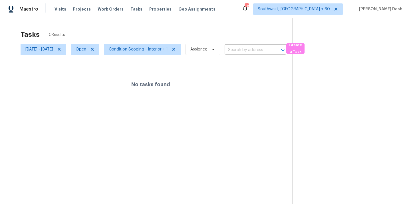
scroll to position [18, 0]
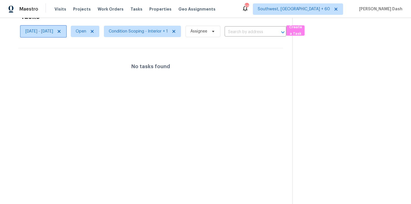
click at [61, 30] on icon at bounding box center [59, 31] width 5 height 5
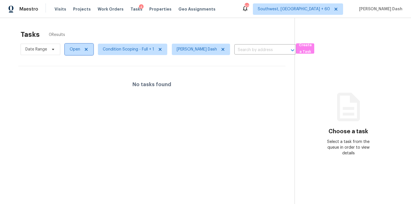
click at [82, 48] on span at bounding box center [85, 49] width 6 height 5
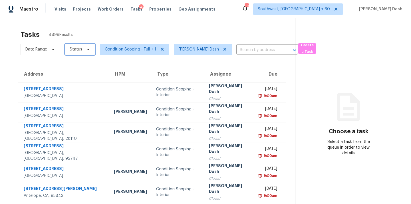
click at [75, 51] on span "Status" at bounding box center [76, 50] width 13 height 6
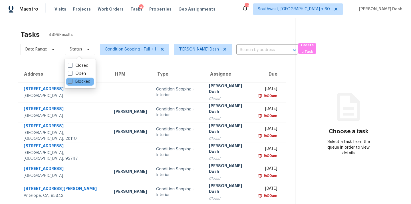
click at [77, 80] on label "Blocked" at bounding box center [79, 82] width 23 height 6
click at [72, 80] on input "Blocked" at bounding box center [70, 81] width 4 height 4
checkbox input "true"
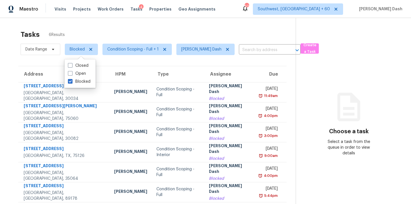
click at [88, 35] on div "Tasks 6 Results" at bounding box center [158, 34] width 275 height 15
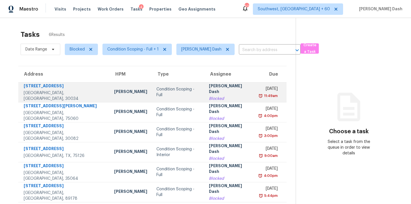
click at [152, 97] on td "Condition Scoping - Full" at bounding box center [178, 92] width 53 height 20
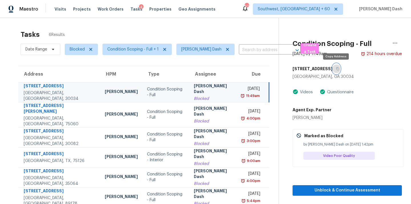
click at [337, 67] on icon "button" at bounding box center [337, 68] width 3 height 3
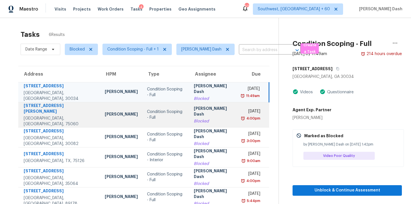
click at [199, 109] on div "[PERSON_NAME] Dash" at bounding box center [213, 112] width 39 height 13
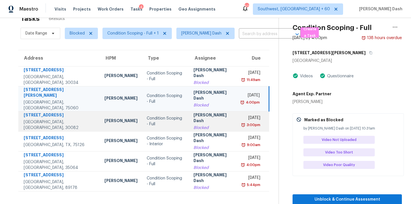
scroll to position [15, 0]
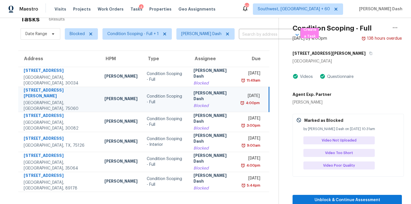
click at [332, 47] on div "Condition Scoping - Full Aug 4th 2025 by 4:00pm 138 hours overdue 2334 Markland…" at bounding box center [340, 104] width 123 height 203
click at [369, 52] on icon "button" at bounding box center [370, 53] width 3 height 3
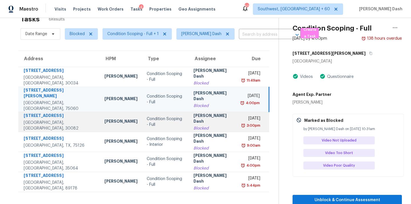
click at [169, 116] on div "Condition Scoping - Full" at bounding box center [166, 121] width 38 height 11
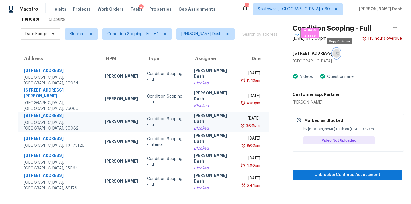
click at [339, 54] on icon "button" at bounding box center [337, 53] width 3 height 3
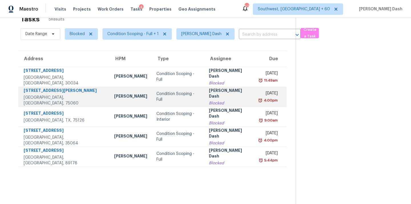
click at [152, 101] on td "Condition Scoping - Full" at bounding box center [178, 97] width 53 height 20
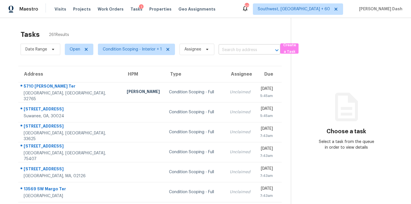
click at [239, 50] on input "text" at bounding box center [242, 50] width 46 height 9
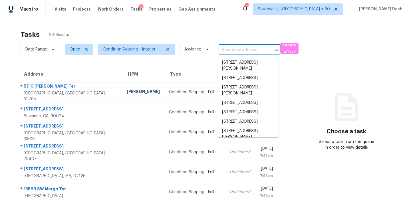
paste input "[STREET_ADDRESS]"
type input "[STREET_ADDRESS]"
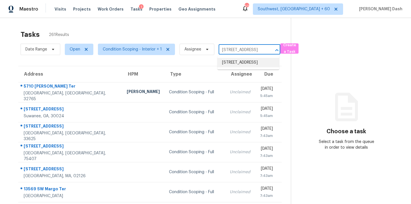
click at [237, 64] on li "[STREET_ADDRESS]" at bounding box center [248, 62] width 62 height 9
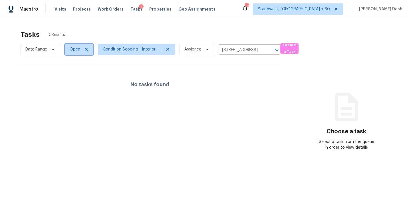
click at [80, 49] on span "Open" at bounding box center [75, 50] width 11 height 6
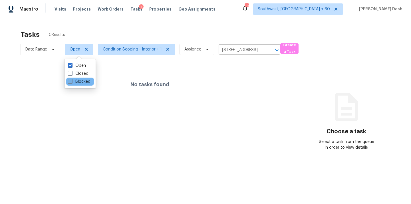
click at [88, 79] on label "Blocked" at bounding box center [79, 82] width 23 height 6
click at [72, 79] on input "Blocked" at bounding box center [70, 81] width 4 height 4
checkbox input "true"
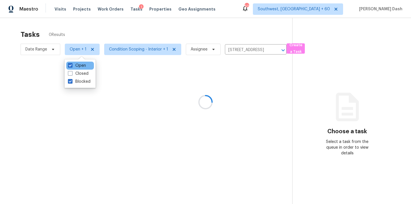
click at [87, 66] on div "Open" at bounding box center [80, 66] width 28 height 8
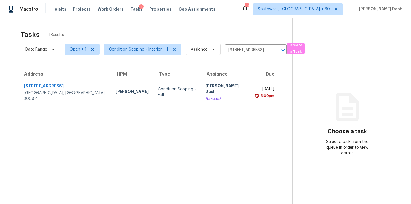
click at [87, 31] on div "Tasks 1 Results" at bounding box center [157, 34] width 272 height 15
click at [163, 104] on section "Tasks 1 Results Date Range Open + 1 Condition Scoping - Interior + 1 Assignee […" at bounding box center [150, 124] width 283 height 195
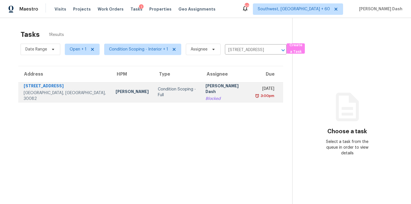
click at [162, 92] on div "Condition Scoping - Full" at bounding box center [177, 91] width 39 height 11
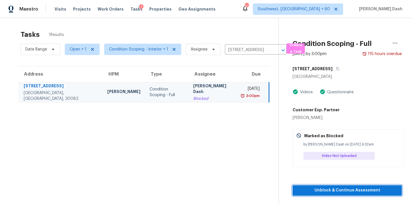
click at [380, 193] on span "Unblock & Continue Assessment" at bounding box center [347, 190] width 100 height 7
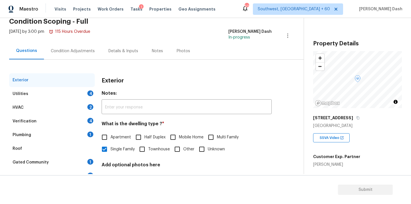
scroll to position [57, 0]
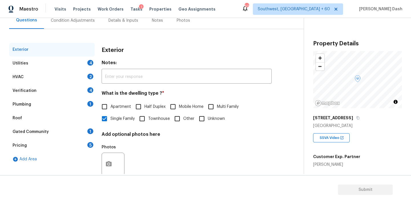
click at [80, 60] on div "Utilities 4" at bounding box center [52, 64] width 86 height 14
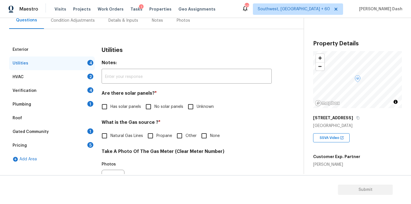
click at [150, 107] on input "No solar panels" at bounding box center [148, 107] width 12 height 12
click at [151, 109] on input "No solar panels" at bounding box center [148, 107] width 12 height 12
click at [149, 106] on input "No solar panels" at bounding box center [148, 107] width 12 height 12
checkbox input "true"
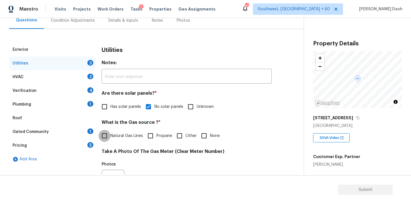
click at [108, 137] on input "Natural Gas Lines" at bounding box center [104, 136] width 12 height 12
checkbox input "true"
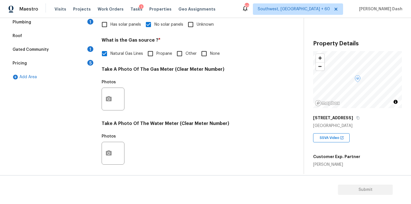
click at [105, 89] on div at bounding box center [113, 99] width 23 height 23
click at [106, 93] on button "button" at bounding box center [109, 99] width 14 height 22
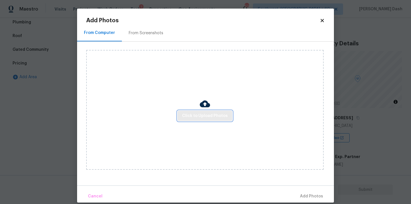
click at [187, 119] on span "Click to Upload Photos" at bounding box center [205, 115] width 46 height 7
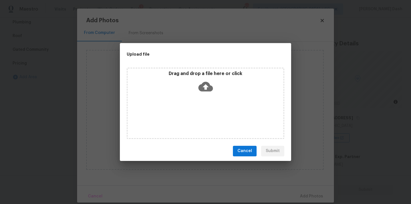
click at [187, 119] on div "Drag and drop a file here or click" at bounding box center [206, 103] width 158 height 71
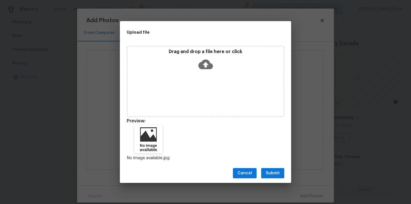
click at [277, 178] on button "Submit" at bounding box center [272, 173] width 23 height 11
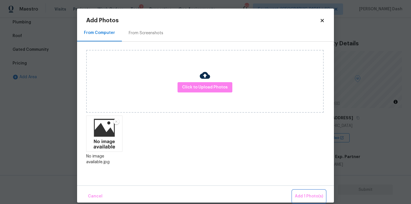
click at [312, 200] on span "Add 1 Photo(s)" at bounding box center [309, 196] width 28 height 7
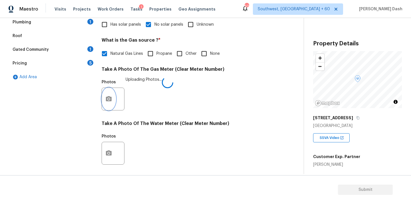
scroll to position [225, 0]
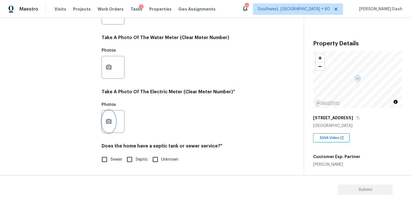
click at [109, 118] on button "button" at bounding box center [109, 121] width 14 height 22
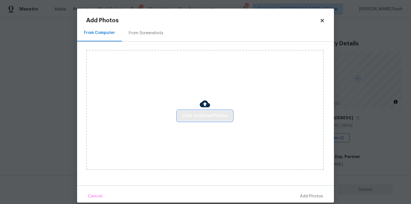
click at [193, 111] on button "Click to Upload Photos" at bounding box center [204, 116] width 55 height 11
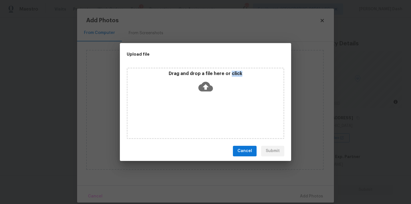
click at [193, 111] on div "Drag and drop a file here or click" at bounding box center [206, 103] width 158 height 71
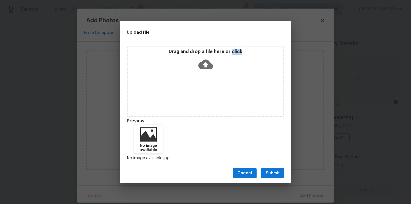
click at [270, 169] on button "Submit" at bounding box center [272, 173] width 23 height 11
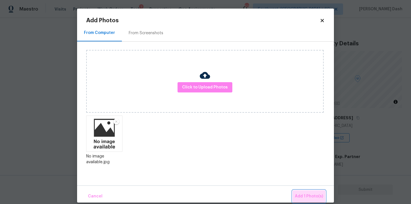
click at [318, 198] on span "Add 1 Photo(s)" at bounding box center [309, 196] width 28 height 7
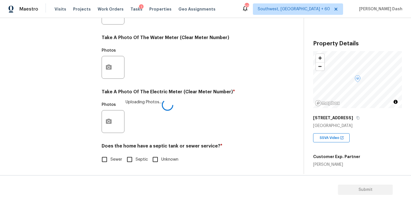
click at [108, 156] on input "Sewer" at bounding box center [104, 160] width 12 height 12
checkbox input "true"
click at [91, 130] on div "Exterior Utilities 1 HVAC 2 Verification 4 Plumbing 1 Roof Gated Community 1 Pr…" at bounding box center [52, 24] width 86 height 298
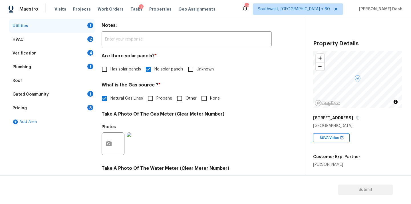
scroll to position [53, 0]
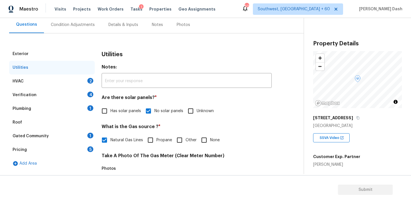
click at [70, 80] on div "HVAC 2" at bounding box center [52, 81] width 86 height 14
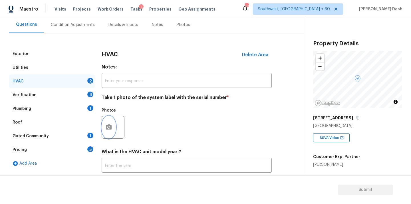
click at [107, 129] on icon "button" at bounding box center [109, 126] width 6 height 5
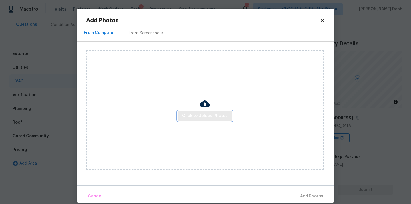
click at [196, 120] on button "Click to Upload Photos" at bounding box center [204, 116] width 55 height 11
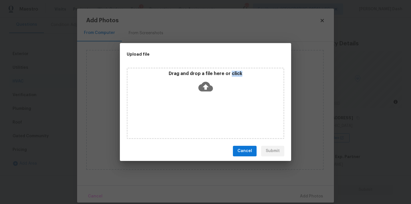
click at [196, 120] on div "Drag and drop a file here or click" at bounding box center [206, 103] width 158 height 71
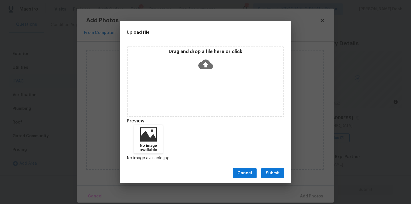
click at [277, 181] on div "Cancel Submit" at bounding box center [205, 174] width 171 height 20
click at [275, 173] on span "Submit" at bounding box center [273, 173] width 14 height 7
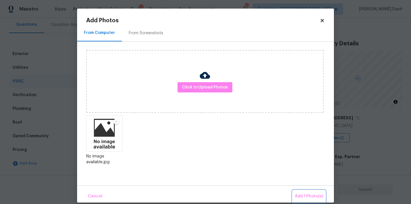
click at [303, 201] on button "Add 1 Photo(s)" at bounding box center [308, 196] width 33 height 12
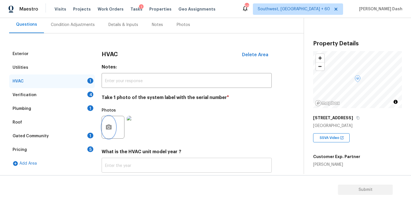
scroll to position [90, 0]
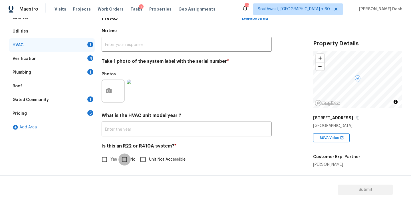
click at [125, 160] on input "No" at bounding box center [124, 160] width 12 height 12
checkbox input "true"
click at [81, 62] on div "Verification 4" at bounding box center [52, 59] width 86 height 14
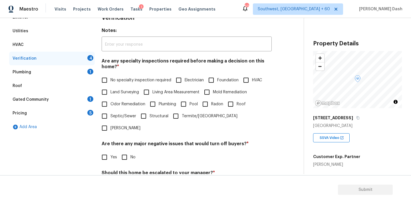
click at [122, 86] on label "Land Surveying" at bounding box center [118, 92] width 41 height 12
click at [110, 86] on input "Land Surveying" at bounding box center [104, 92] width 12 height 12
checkbox input "true"
click at [120, 81] on span "No specialty inspection required" at bounding box center [140, 81] width 61 height 6
click at [110, 81] on input "No specialty inspection required" at bounding box center [104, 81] width 12 height 12
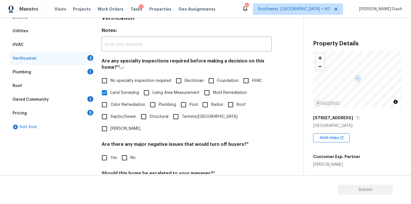
checkbox input "true"
click at [120, 96] on span "Land Surveying" at bounding box center [124, 93] width 29 height 6
click at [110, 96] on input "Land Surveying" at bounding box center [104, 93] width 12 height 12
checkbox input "false"
click at [128, 151] on input "No" at bounding box center [124, 157] width 12 height 12
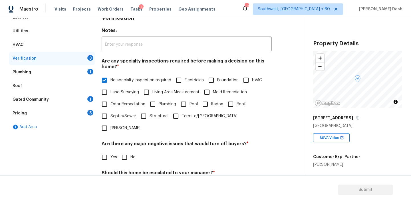
checkbox input "true"
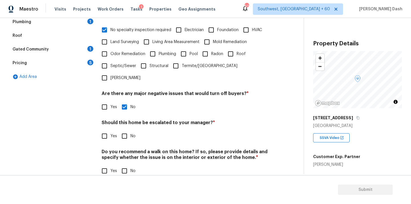
scroll to position [139, 0]
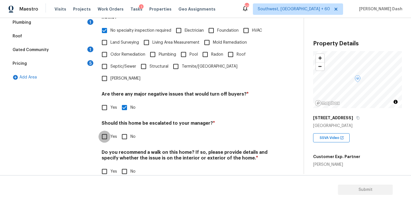
click at [100, 131] on input "Yes" at bounding box center [104, 137] width 12 height 12
checkbox input "true"
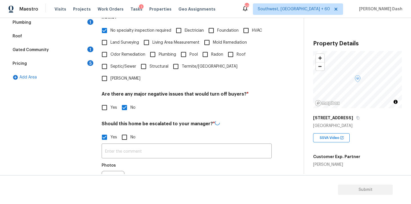
click at [130, 145] on input "text" at bounding box center [187, 151] width 170 height 13
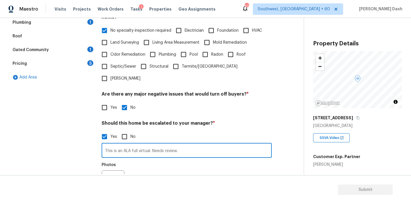
type input "This is an ALA full virtual. Needs review."
click at [109, 171] on button "button" at bounding box center [109, 182] width 14 height 22
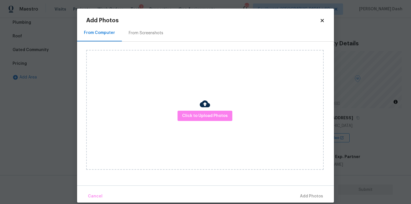
click at [196, 122] on div "Click to Upload Photos" at bounding box center [204, 110] width 237 height 120
click at [196, 116] on span "Click to Upload Photos" at bounding box center [205, 115] width 46 height 7
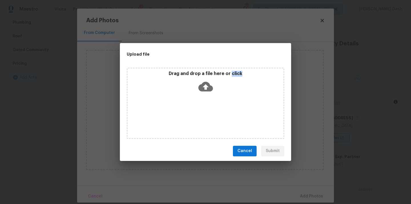
click at [196, 116] on div "Drag and drop a file here or click" at bounding box center [206, 103] width 158 height 71
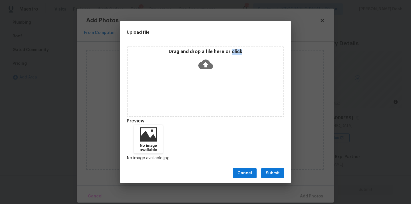
click at [276, 173] on span "Submit" at bounding box center [273, 173] width 14 height 7
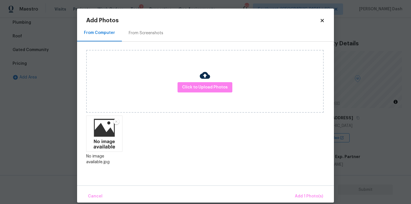
click at [302, 189] on div "Cancel Add 1 Photo(s)" at bounding box center [205, 193] width 257 height 17
click at [302, 192] on button "Add 1 Photo(s)" at bounding box center [308, 196] width 33 height 12
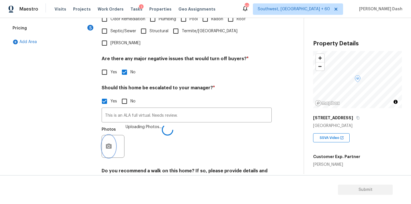
scroll to position [193, 0]
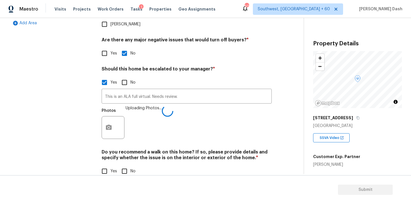
click at [123, 165] on input "No" at bounding box center [124, 171] width 12 height 12
checkbox input "true"
click at [70, 131] on div "Exterior Utilities HVAC Verification 1 Plumbing 1 Roof Gated Community 1 Pricin…" at bounding box center [52, 46] width 86 height 278
click at [78, 110] on div "Exterior Utilities HVAC Verification Plumbing 1 Roof Gated Community 1 Pricing …" at bounding box center [52, 45] width 86 height 277
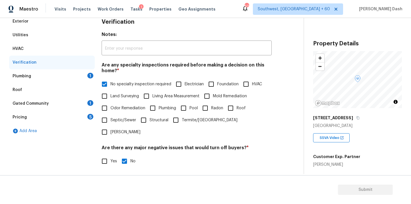
click at [78, 77] on div "Plumbing 1" at bounding box center [52, 76] width 86 height 14
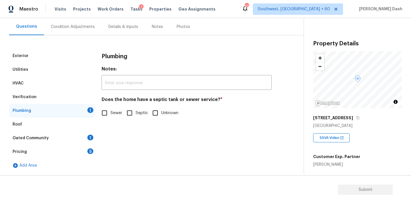
click at [112, 111] on span "Sewer" at bounding box center [116, 113] width 12 height 6
click at [110, 111] on input "Sewer" at bounding box center [104, 113] width 12 height 12
checkbox input "true"
click at [75, 134] on div "Gated Community 1" at bounding box center [52, 138] width 86 height 14
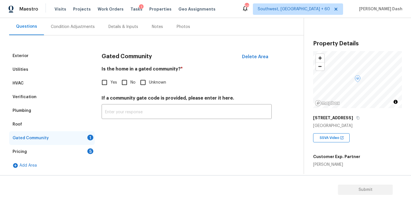
click at [128, 89] on div "Gated Community Delete Area Is the home in a gated community? * Yes No Unknown …" at bounding box center [187, 87] width 170 height 77
click at [118, 84] on input "No" at bounding box center [124, 82] width 12 height 12
checkbox input "true"
click at [84, 160] on div "Add Area" at bounding box center [52, 166] width 86 height 14
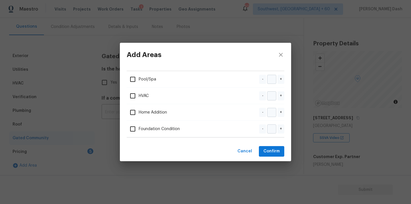
click at [84, 155] on div "Add Areas Pool/Spa - + HVAC - + Home Addition - + Foundation Condition - + Canc…" at bounding box center [205, 102] width 411 height 204
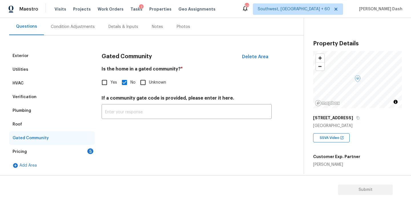
click at [86, 150] on div "Pricing 5" at bounding box center [52, 152] width 86 height 14
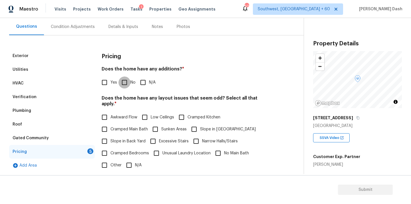
click at [124, 81] on input "No" at bounding box center [124, 82] width 12 height 12
checkbox input "true"
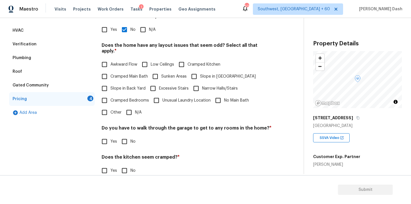
scroll to position [138, 0]
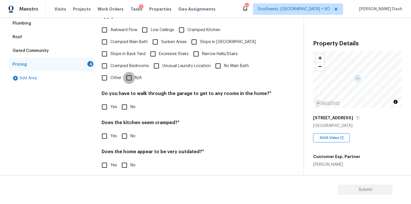
click at [130, 72] on input "N/A" at bounding box center [129, 78] width 12 height 12
checkbox input "true"
click at [130, 116] on div "Pricing Does the home have any additions? * Yes No N/A Does the home have any l…" at bounding box center [187, 70] width 170 height 217
click at [130, 109] on span "No" at bounding box center [132, 108] width 5 height 6
click at [130, 109] on input "No" at bounding box center [124, 108] width 12 height 12
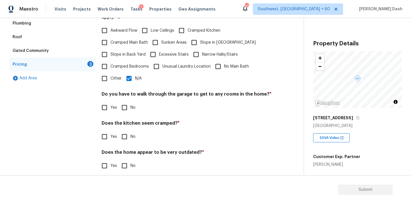
checkbox input "true"
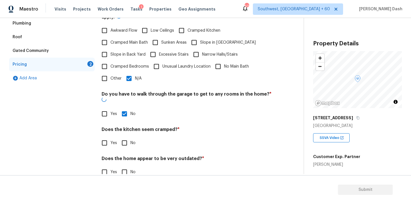
click at [129, 141] on div "Pricing Does the home have any additions? * Yes No N/A Does the home have any l…" at bounding box center [187, 73] width 170 height 223
click at [125, 166] on input "No" at bounding box center [124, 172] width 12 height 12
checkbox input "true"
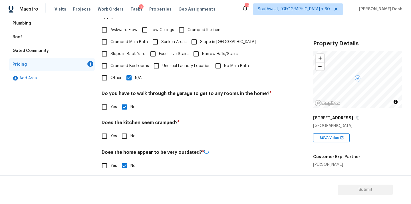
click at [123, 130] on input "No" at bounding box center [124, 136] width 12 height 12
checkbox input "true"
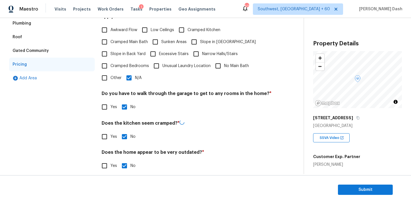
click at [81, 122] on div "Exterior Utilities HVAC Verification Plumbing Roof Gated Community Pricing Add …" at bounding box center [52, 70] width 86 height 217
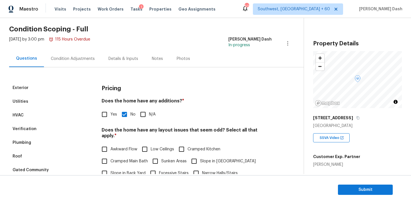
scroll to position [0, 0]
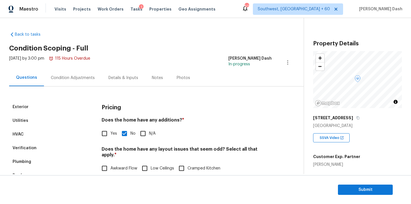
click at [73, 81] on div "Condition Adjustments" at bounding box center [73, 77] width 58 height 17
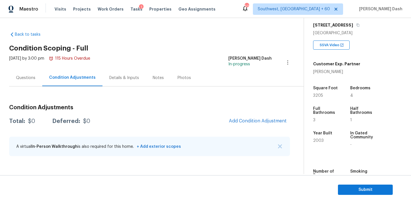
scroll to position [95, 0]
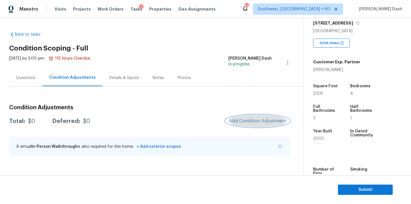
click at [274, 122] on span "Add Condition Adjustment" at bounding box center [258, 120] width 58 height 5
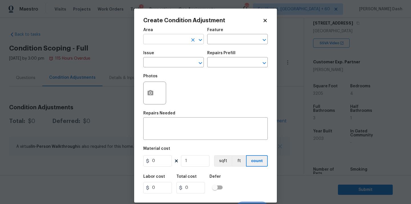
click at [156, 40] on input "text" at bounding box center [165, 39] width 45 height 9
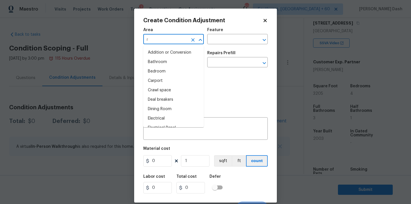
type input "ro"
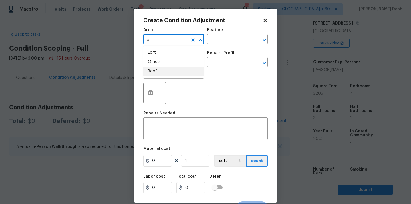
click at [165, 75] on li "Roof" at bounding box center [173, 71] width 60 height 9
type input "Roof"
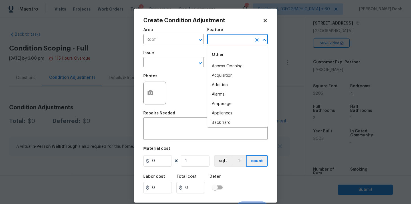
click at [236, 43] on input "text" at bounding box center [229, 39] width 45 height 9
click at [226, 74] on li "Roof" at bounding box center [237, 75] width 60 height 9
type input "Roof"
click at [164, 58] on div "Issue" at bounding box center [173, 54] width 60 height 7
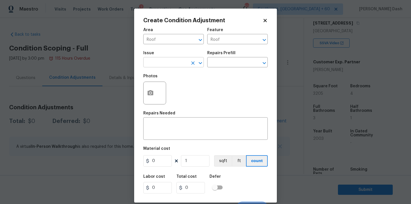
click at [170, 61] on input "text" at bounding box center [165, 62] width 45 height 9
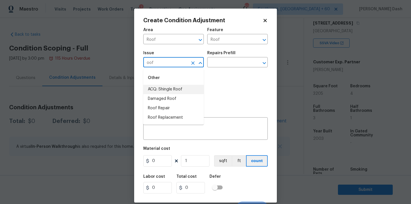
click at [164, 92] on li "ACQ: Shingle Roof" at bounding box center [173, 89] width 60 height 9
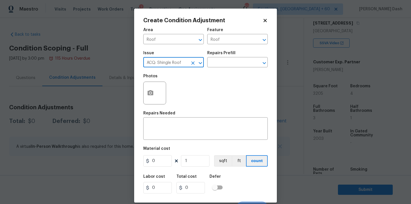
type input "ACQ: Shingle Roof"
click at [222, 71] on div "Issue ACQ: Shingle Roof ​ Repairs Prefill ​" at bounding box center [205, 59] width 124 height 23
click at [222, 63] on input "text" at bounding box center [229, 62] width 45 height 9
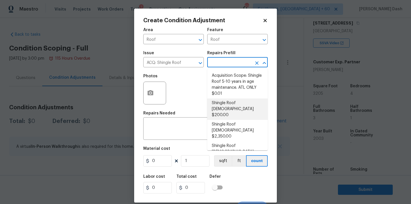
click at [236, 106] on li "Shingle Roof [DEMOGRAPHIC_DATA] $200.00" at bounding box center [237, 108] width 60 height 21
type input "Acquisition"
type textarea "Acquisition Scope: Shingle Roof 0-10 years in age maintenance."
type input "200"
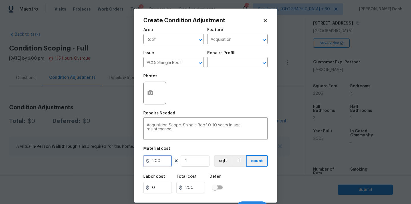
click at [166, 164] on input "200" at bounding box center [157, 160] width 29 height 11
type input "500"
click at [266, 196] on div "Labor cost 0 Total cost 500 Defer" at bounding box center [205, 184] width 124 height 26
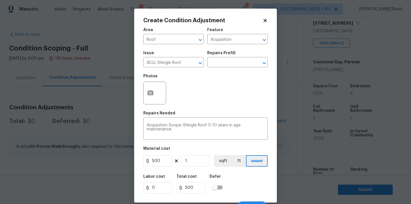
scroll to position [9, 0]
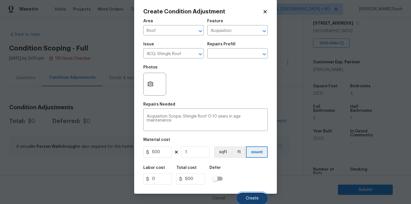
click at [260, 197] on button "Create" at bounding box center [252, 198] width 31 height 11
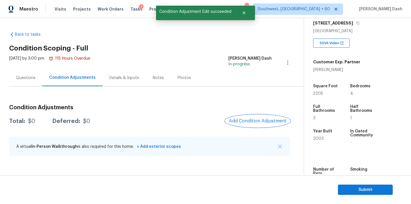
scroll to position [0, 0]
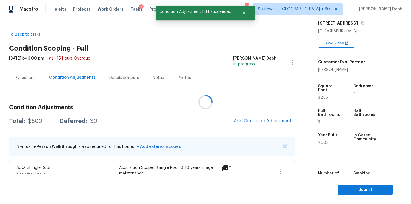
click at [255, 120] on div at bounding box center [205, 102] width 411 height 204
click at [255, 120] on span "Add Condition Adjustment" at bounding box center [263, 120] width 58 height 5
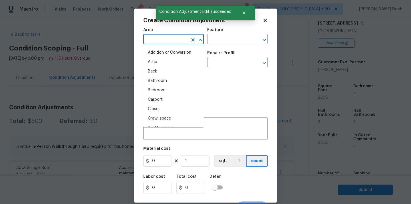
click at [169, 38] on input "text" at bounding box center [165, 39] width 45 height 9
click at [158, 91] on li "Interior Overall" at bounding box center [173, 90] width 60 height 9
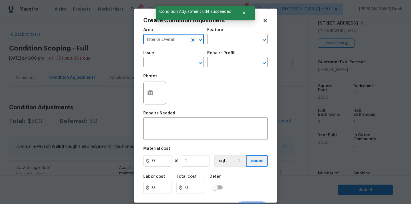
type input "Interior Overall"
click at [246, 30] on div "Feature" at bounding box center [237, 31] width 60 height 7
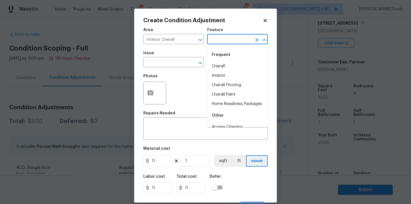
click at [242, 40] on input "text" at bounding box center [229, 39] width 45 height 9
click at [263, 23] on div "Create Condition Adjustment" at bounding box center [205, 21] width 124 height 6
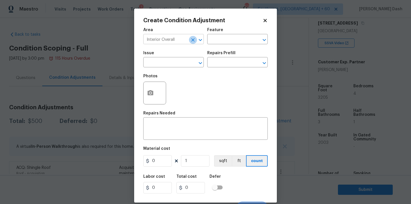
click at [192, 37] on button "Clear" at bounding box center [193, 40] width 8 height 8
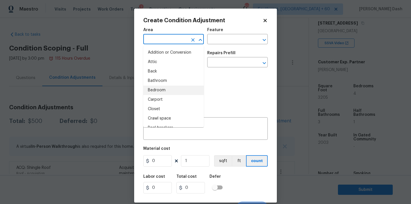
click at [179, 43] on input "text" at bounding box center [165, 39] width 45 height 9
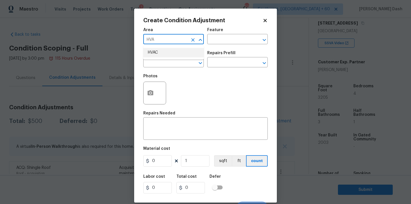
click at [163, 55] on li "HVAC" at bounding box center [173, 52] width 60 height 9
type input "HVAC"
click at [222, 40] on input "text" at bounding box center [229, 39] width 45 height 9
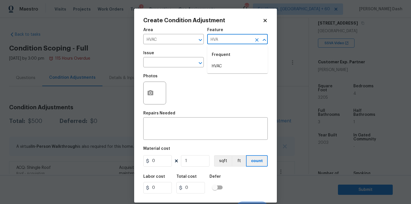
drag, startPoint x: 211, startPoint y: 66, endPoint x: 208, endPoint y: 66, distance: 3.4
click at [211, 66] on li "HVAC" at bounding box center [237, 66] width 60 height 9
type input "HVAC"
click at [182, 65] on input "text" at bounding box center [165, 62] width 45 height 9
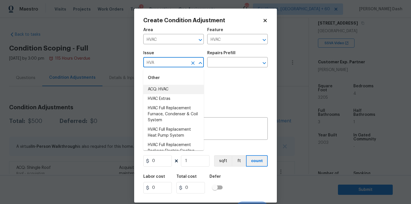
click at [174, 90] on li "ACQ: HVAC" at bounding box center [173, 89] width 60 height 9
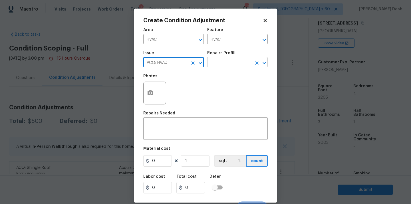
type input "ACQ: HVAC"
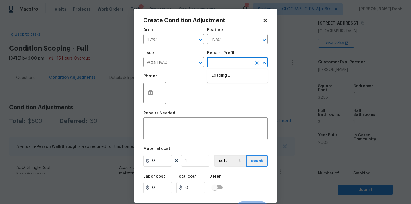
click at [215, 60] on input "text" at bounding box center [229, 62] width 45 height 9
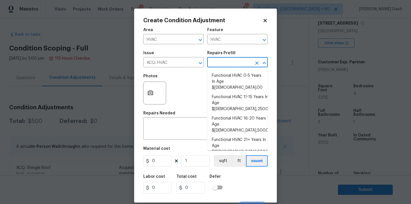
click at [251, 157] on li "Functional HVAC 6-10 Years In Age $500.00" at bounding box center [237, 164] width 60 height 15
type input "Acquisition"
type textarea "Acquisition Scope: Functional HVAC 6-10 years"
type input "500"
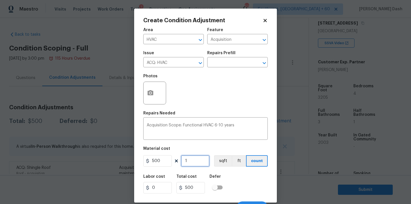
click at [195, 163] on input "1" at bounding box center [195, 160] width 29 height 11
type input "0"
type input "2"
type input "1000"
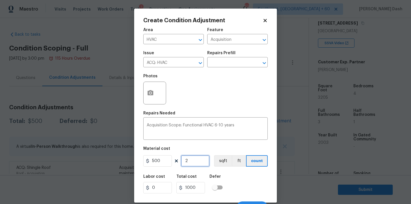
type input "2"
click at [245, 177] on div "Labor cost 0 Total cost 1000 Defer" at bounding box center [205, 184] width 124 height 26
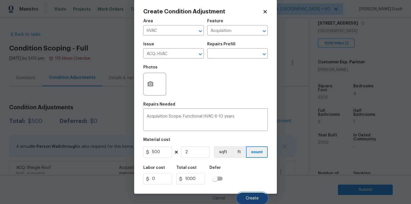
click at [252, 200] on span "Create" at bounding box center [252, 198] width 13 height 4
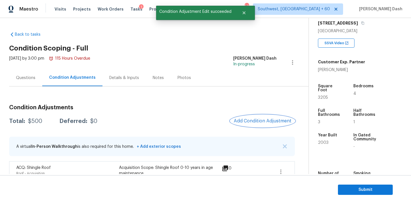
scroll to position [0, 0]
click at [240, 120] on div at bounding box center [205, 102] width 411 height 204
click at [252, 122] on span "Add Condition Adjustment" at bounding box center [263, 120] width 58 height 5
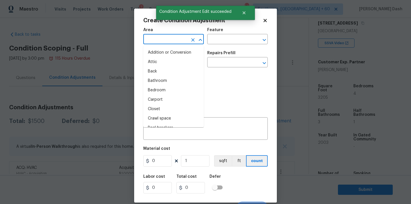
click at [180, 43] on input "text" at bounding box center [165, 39] width 45 height 9
click at [177, 92] on li "Interior Overall" at bounding box center [173, 90] width 60 height 9
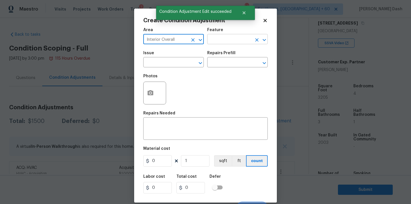
type input "Interior Overall"
click at [227, 37] on input "text" at bounding box center [229, 39] width 45 height 9
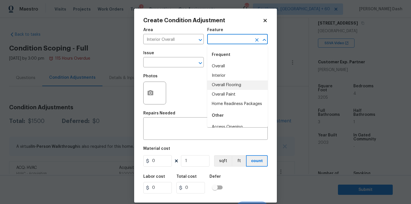
click at [227, 94] on li "Overall Paint" at bounding box center [237, 94] width 60 height 9
type input "Overall Paint"
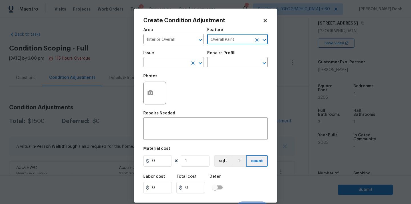
click at [174, 62] on input "text" at bounding box center [165, 62] width 45 height 9
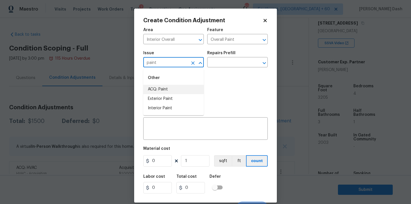
click at [162, 87] on li "ACQ: Paint" at bounding box center [173, 89] width 60 height 9
type input "ACQ: Paint"
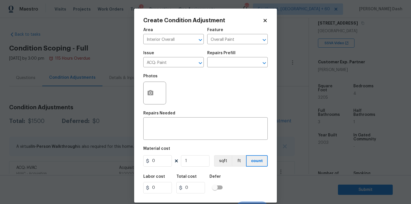
click at [220, 68] on div "Issue ACQ: Paint ​ Repairs Prefill ​" at bounding box center [205, 59] width 124 height 23
click at [218, 54] on h5 "Repairs Prefill" at bounding box center [221, 53] width 28 height 4
click at [218, 66] on input "text" at bounding box center [229, 62] width 45 height 9
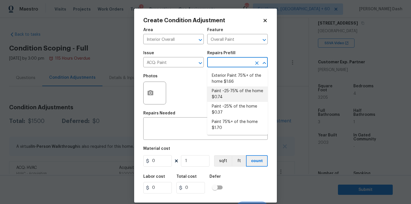
click at [226, 95] on li "Paint ~25-75% of the home $0.74" at bounding box center [237, 93] width 60 height 15
type input "Acquisition"
type textarea "Acquisition Scope: ~25 - 75% of the home needs interior paint"
type input "0.74"
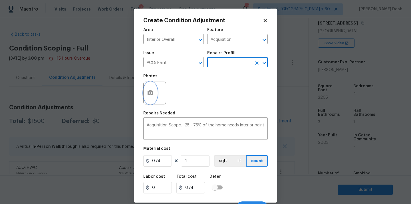
click at [150, 98] on button "button" at bounding box center [151, 93] width 14 height 22
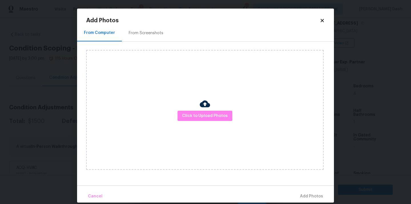
click at [191, 121] on div "Click to Upload Photos" at bounding box center [204, 110] width 237 height 120
click at [191, 119] on span "Click to Upload Photos" at bounding box center [205, 115] width 46 height 7
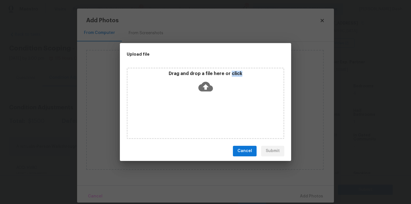
click at [191, 119] on div "Drag and drop a file here or click" at bounding box center [206, 103] width 158 height 71
